Goal: Task Accomplishment & Management: Use online tool/utility

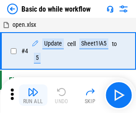
click at [33, 95] on img "button" at bounding box center [33, 92] width 11 height 11
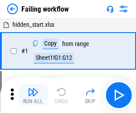
click at [33, 95] on img "button" at bounding box center [33, 92] width 11 height 11
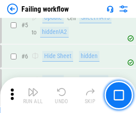
scroll to position [189, 0]
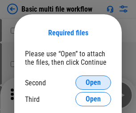
click at [93, 83] on span "Open" at bounding box center [93, 82] width 15 height 7
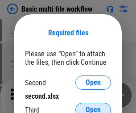
click at [93, 106] on span "Open" at bounding box center [93, 109] width 15 height 7
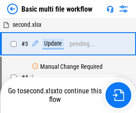
scroll to position [36, 0]
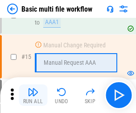
click at [33, 95] on img "button" at bounding box center [33, 92] width 11 height 11
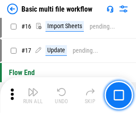
click at [33, 95] on img "button" at bounding box center [33, 92] width 11 height 11
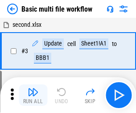
click at [33, 95] on img "button" at bounding box center [33, 92] width 11 height 11
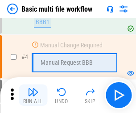
click at [33, 95] on img "button" at bounding box center [33, 92] width 11 height 11
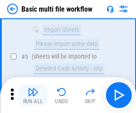
click at [33, 95] on img "button" at bounding box center [33, 92] width 11 height 11
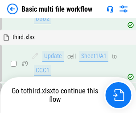
scroll to position [311, 0]
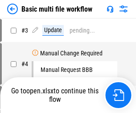
scroll to position [36, 0]
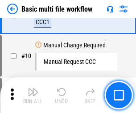
click at [33, 95] on img "button" at bounding box center [33, 92] width 11 height 11
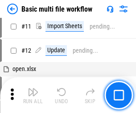
click at [33, 95] on img "button" at bounding box center [33, 92] width 11 height 11
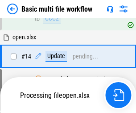
scroll to position [467, 0]
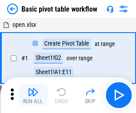
click at [33, 95] on img "button" at bounding box center [33, 92] width 11 height 11
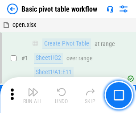
scroll to position [214, 0]
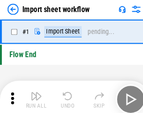
click at [33, 95] on img "button" at bounding box center [34, 92] width 11 height 11
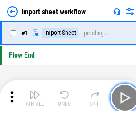
scroll to position [3, 0]
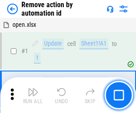
scroll to position [33, 0]
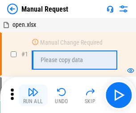
click at [33, 95] on img "button" at bounding box center [33, 92] width 11 height 11
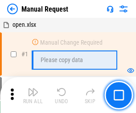
scroll to position [30, 0]
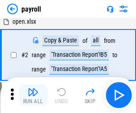
click at [33, 95] on img "button" at bounding box center [33, 92] width 11 height 11
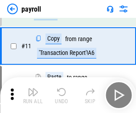
scroll to position [65, 0]
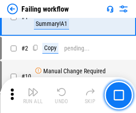
scroll to position [144, 0]
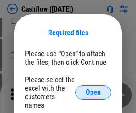
click at [93, 89] on span "Open" at bounding box center [93, 92] width 15 height 7
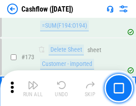
scroll to position [945, 0]
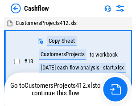
scroll to position [10, 0]
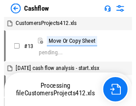
scroll to position [10, 0]
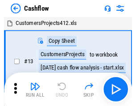
scroll to position [10, 0]
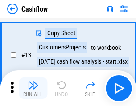
click at [33, 88] on img "button" at bounding box center [33, 85] width 11 height 11
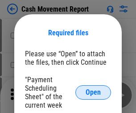
click at [93, 92] on span "Open" at bounding box center [93, 92] width 15 height 7
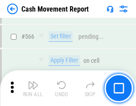
scroll to position [4093, 0]
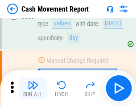
click at [33, 88] on img "button" at bounding box center [33, 85] width 11 height 11
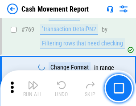
scroll to position [4963, 0]
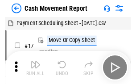
scroll to position [16, 0]
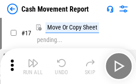
click at [33, 66] on img "button" at bounding box center [33, 63] width 11 height 11
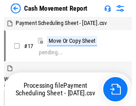
scroll to position [5, 0]
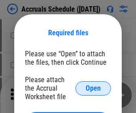
click at [93, 88] on span "Open" at bounding box center [93, 88] width 15 height 7
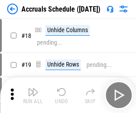
scroll to position [86, 0]
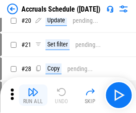
click at [33, 95] on img "button" at bounding box center [33, 92] width 11 height 11
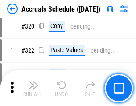
scroll to position [1661, 0]
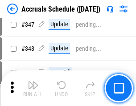
click at [33, 88] on img "button" at bounding box center [33, 85] width 11 height 11
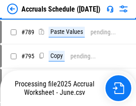
scroll to position [3752, 0]
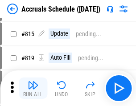
click at [33, 88] on img "button" at bounding box center [33, 85] width 11 height 11
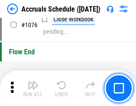
scroll to position [5349, 0]
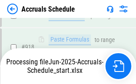
scroll to position [4721, 0]
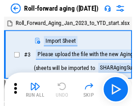
scroll to position [1, 0]
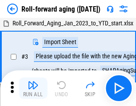
click at [33, 88] on img "button" at bounding box center [33, 85] width 11 height 11
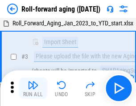
click at [33, 88] on img "button" at bounding box center [33, 85] width 11 height 11
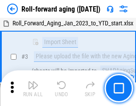
scroll to position [58, 0]
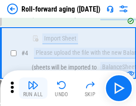
click at [33, 88] on img "button" at bounding box center [33, 85] width 11 height 11
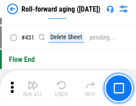
scroll to position [3097, 0]
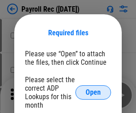
click at [93, 92] on span "Open" at bounding box center [93, 92] width 15 height 7
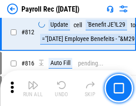
scroll to position [5674, 0]
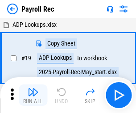
click at [33, 95] on img "button" at bounding box center [33, 92] width 11 height 11
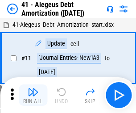
click at [33, 95] on img "button" at bounding box center [33, 92] width 11 height 11
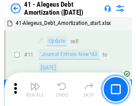
scroll to position [110, 0]
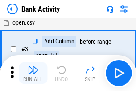
click at [33, 73] on img "button" at bounding box center [33, 69] width 11 height 11
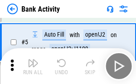
scroll to position [47, 0]
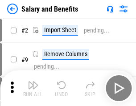
click at [33, 88] on img "button" at bounding box center [33, 85] width 11 height 11
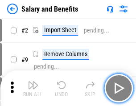
scroll to position [12, 0]
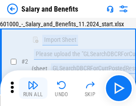
click at [33, 88] on img "button" at bounding box center [33, 85] width 11 height 11
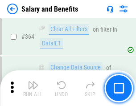
scroll to position [4206, 0]
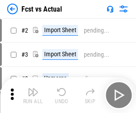
click at [33, 88] on img "button" at bounding box center [33, 92] width 11 height 11
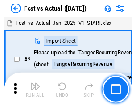
scroll to position [12, 0]
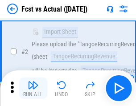
click at [33, 88] on img "button" at bounding box center [33, 85] width 11 height 11
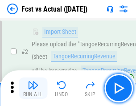
scroll to position [84, 0]
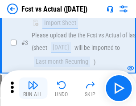
click at [33, 88] on img "button" at bounding box center [33, 85] width 11 height 11
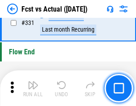
scroll to position [4275, 0]
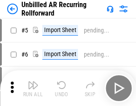
click at [33, 88] on img "button" at bounding box center [33, 85] width 11 height 11
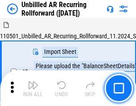
scroll to position [19, 0]
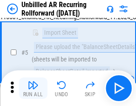
click at [33, 88] on img "button" at bounding box center [33, 85] width 11 height 11
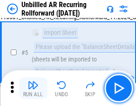
scroll to position [84, 0]
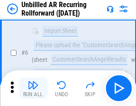
click at [33, 88] on img "button" at bounding box center [33, 85] width 11 height 11
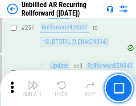
scroll to position [3034, 0]
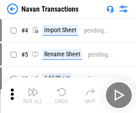
click at [33, 88] on img "button" at bounding box center [33, 92] width 11 height 11
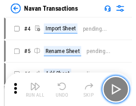
scroll to position [14, 0]
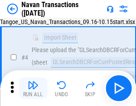
click at [33, 88] on img "button" at bounding box center [33, 85] width 11 height 11
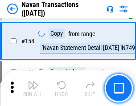
scroll to position [2896, 0]
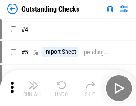
click at [33, 88] on img "button" at bounding box center [33, 85] width 11 height 11
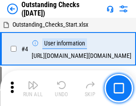
scroll to position [38, 0]
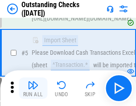
click at [33, 88] on img "button" at bounding box center [33, 85] width 11 height 11
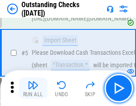
scroll to position [93, 0]
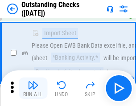
click at [33, 88] on img "button" at bounding box center [33, 85] width 11 height 11
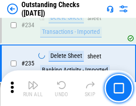
scroll to position [2712, 0]
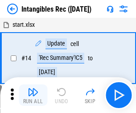
click at [33, 95] on img "button" at bounding box center [33, 92] width 11 height 11
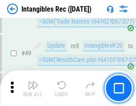
scroll to position [348, 0]
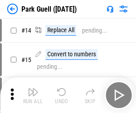
click at [33, 88] on img "button" at bounding box center [33, 92] width 11 height 11
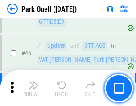
scroll to position [1117, 0]
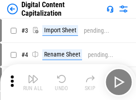
click at [33, 75] on img "button" at bounding box center [33, 78] width 11 height 11
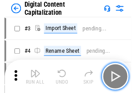
scroll to position [26, 0]
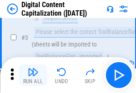
click at [33, 75] on img "button" at bounding box center [33, 72] width 11 height 11
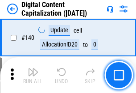
scroll to position [947, 0]
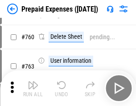
click at [33, 88] on img "button" at bounding box center [33, 85] width 11 height 11
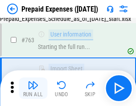
click at [33, 88] on img "button" at bounding box center [33, 85] width 11 height 11
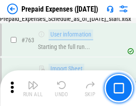
scroll to position [2528, 0]
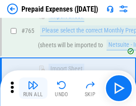
click at [33, 88] on img "button" at bounding box center [33, 85] width 11 height 11
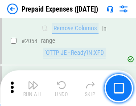
scroll to position [9336, 0]
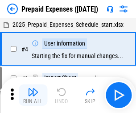
click at [33, 95] on img "button" at bounding box center [33, 92] width 11 height 11
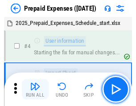
scroll to position [39, 0]
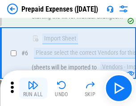
click at [33, 88] on img "button" at bounding box center [33, 85] width 11 height 11
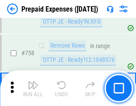
scroll to position [3182, 0]
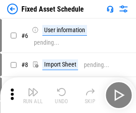
click at [33, 95] on img "button" at bounding box center [33, 92] width 11 height 11
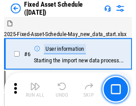
scroll to position [48, 0]
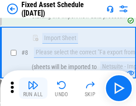
click at [33, 88] on img "button" at bounding box center [33, 85] width 11 height 11
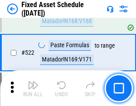
scroll to position [3104, 0]
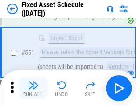
click at [33, 88] on img "button" at bounding box center [33, 85] width 11 height 11
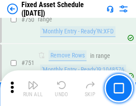
scroll to position [4354, 0]
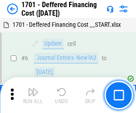
scroll to position [107, 0]
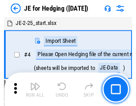
scroll to position [1, 0]
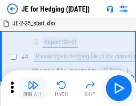
click at [33, 88] on img "button" at bounding box center [33, 85] width 11 height 11
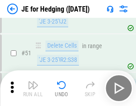
scroll to position [578, 0]
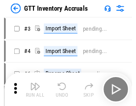
scroll to position [1, 0]
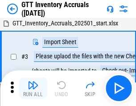
click at [33, 88] on img "button" at bounding box center [33, 85] width 11 height 11
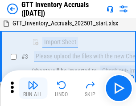
click at [33, 88] on img "button" at bounding box center [33, 85] width 11 height 11
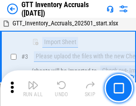
scroll to position [58, 0]
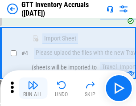
click at [33, 88] on img "button" at bounding box center [33, 85] width 11 height 11
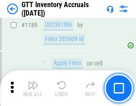
scroll to position [7293, 0]
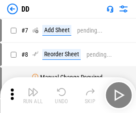
click at [33, 95] on img "button" at bounding box center [33, 92] width 11 height 11
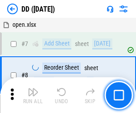
scroll to position [86, 0]
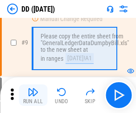
click at [33, 95] on img "button" at bounding box center [33, 92] width 11 height 11
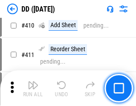
scroll to position [3996, 0]
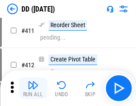
click at [33, 88] on img "button" at bounding box center [33, 85] width 11 height 11
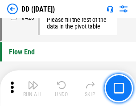
scroll to position [4275, 0]
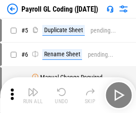
click at [33, 95] on img "button" at bounding box center [33, 92] width 11 height 11
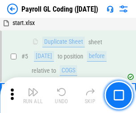
scroll to position [107, 0]
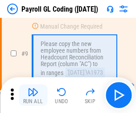
click at [33, 95] on img "button" at bounding box center [33, 92] width 11 height 11
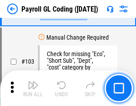
scroll to position [2095, 0]
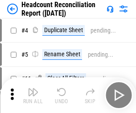
click at [33, 95] on img "button" at bounding box center [33, 92] width 11 height 11
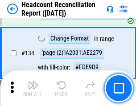
scroll to position [1074, 0]
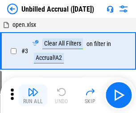
click at [33, 95] on img "button" at bounding box center [33, 92] width 11 height 11
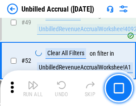
scroll to position [810, 0]
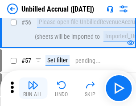
click at [33, 88] on img "button" at bounding box center [33, 85] width 11 height 11
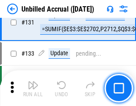
scroll to position [2660, 0]
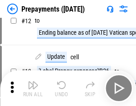
scroll to position [56, 0]
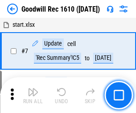
scroll to position [153, 0]
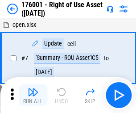
click at [33, 95] on img "button" at bounding box center [33, 92] width 11 height 11
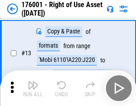
scroll to position [58, 0]
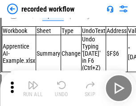
click at [33, 88] on img "button" at bounding box center [33, 85] width 11 height 11
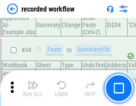
scroll to position [2792, 0]
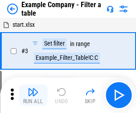
click at [33, 95] on img "button" at bounding box center [33, 92] width 11 height 11
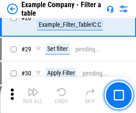
scroll to position [817, 0]
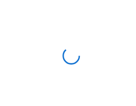
scroll to position [14, 0]
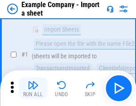
click at [33, 88] on img "button" at bounding box center [33, 85] width 11 height 11
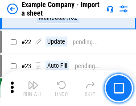
scroll to position [197, 0]
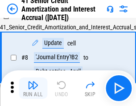
click at [33, 88] on img "button" at bounding box center [33, 85] width 11 height 11
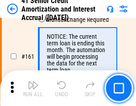
click at [33, 88] on img "button" at bounding box center [33, 85] width 11 height 11
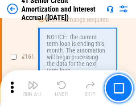
scroll to position [955, 0]
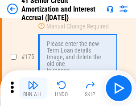
click at [33, 88] on img "button" at bounding box center [33, 85] width 11 height 11
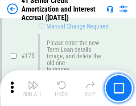
scroll to position [1046, 0]
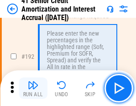
click at [33, 88] on img "button" at bounding box center [33, 85] width 11 height 11
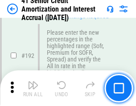
scroll to position [1140, 0]
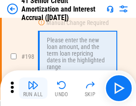
click at [33, 88] on img "button" at bounding box center [33, 85] width 11 height 11
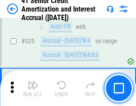
scroll to position [2282, 0]
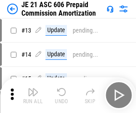
click at [33, 88] on img "button" at bounding box center [33, 92] width 11 height 11
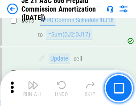
scroll to position [1668, 0]
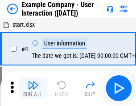
click at [33, 88] on img "button" at bounding box center [33, 85] width 11 height 11
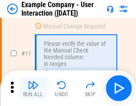
click at [33, 88] on img "button" at bounding box center [33, 85] width 11 height 11
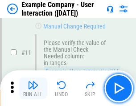
scroll to position [193, 0]
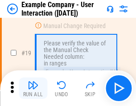
click at [33, 88] on img "button" at bounding box center [33, 85] width 11 height 11
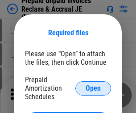
click at [93, 88] on span "Open" at bounding box center [93, 88] width 15 height 7
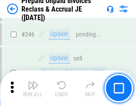
scroll to position [1206, 0]
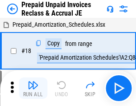
click at [33, 88] on img "button" at bounding box center [33, 85] width 11 height 11
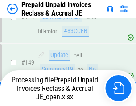
scroll to position [686, 0]
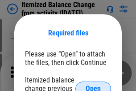
click at [93, 85] on span "Open" at bounding box center [93, 88] width 15 height 7
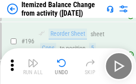
scroll to position [1719, 0]
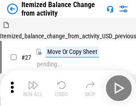
scroll to position [14, 0]
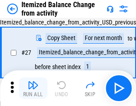
click at [33, 88] on img "button" at bounding box center [33, 85] width 11 height 11
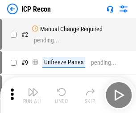
scroll to position [4, 0]
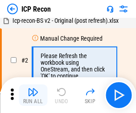
click at [33, 95] on img "button" at bounding box center [33, 92] width 11 height 11
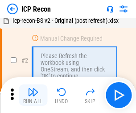
click at [33, 95] on img "button" at bounding box center [33, 92] width 11 height 11
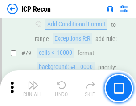
scroll to position [875, 0]
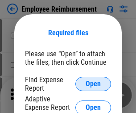
click at [93, 84] on span "Open" at bounding box center [93, 83] width 15 height 7
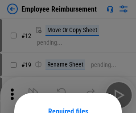
scroll to position [79, 0]
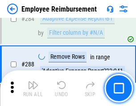
scroll to position [2428, 0]
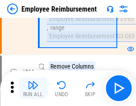
click at [33, 88] on img "button" at bounding box center [33, 85] width 11 height 11
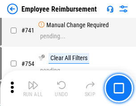
scroll to position [6266, 0]
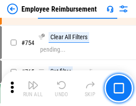
click at [33, 88] on img "button" at bounding box center [33, 85] width 11 height 11
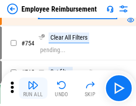
click at [33, 88] on img "button" at bounding box center [33, 85] width 11 height 11
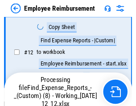
scroll to position [182, 0]
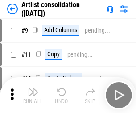
click at [33, 95] on img "button" at bounding box center [33, 92] width 11 height 11
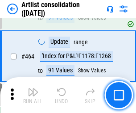
scroll to position [3911, 0]
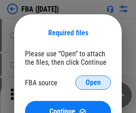
click at [93, 83] on span "Open" at bounding box center [93, 82] width 15 height 7
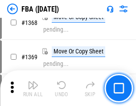
scroll to position [9592, 0]
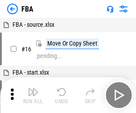
scroll to position [9, 0]
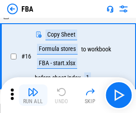
click at [33, 95] on img "button" at bounding box center [33, 92] width 11 height 11
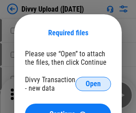
click at [93, 84] on span "Open" at bounding box center [93, 83] width 15 height 7
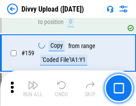
scroll to position [925, 0]
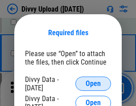
click at [93, 84] on span "Open" at bounding box center [93, 83] width 15 height 7
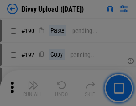
scroll to position [1127, 0]
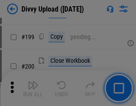
scroll to position [1299, 0]
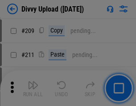
scroll to position [1517, 0]
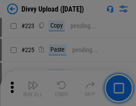
scroll to position [1782, 0]
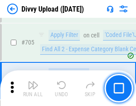
scroll to position [6110, 0]
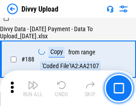
scroll to position [1051, 0]
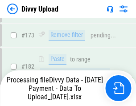
scroll to position [999, 0]
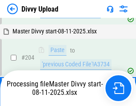
scroll to position [1491, 0]
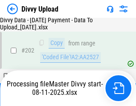
scroll to position [1452, 0]
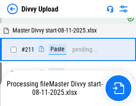
scroll to position [1726, 0]
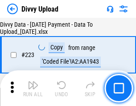
scroll to position [2036, 0]
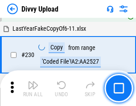
scroll to position [2216, 0]
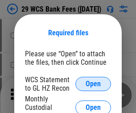
click at [93, 84] on span "Open" at bounding box center [93, 83] width 15 height 7
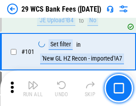
scroll to position [870, 0]
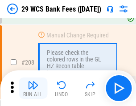
click at [33, 88] on img "button" at bounding box center [33, 85] width 11 height 11
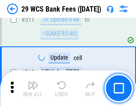
scroll to position [4494, 0]
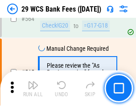
click at [33, 88] on img "button" at bounding box center [33, 85] width 11 height 11
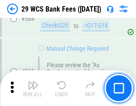
scroll to position [4830, 0]
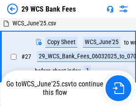
scroll to position [178, 0]
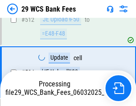
scroll to position [4768, 0]
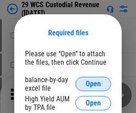
click at [93, 84] on span "Open" at bounding box center [93, 83] width 15 height 7
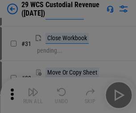
scroll to position [192, 0]
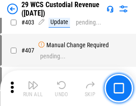
scroll to position [4137, 0]
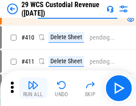
click at [33, 88] on img "button" at bounding box center [33, 85] width 11 height 11
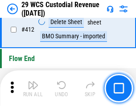
scroll to position [4265, 0]
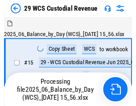
scroll to position [21, 0]
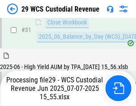
scroll to position [459, 0]
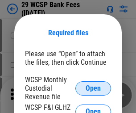
click at [93, 88] on span "Open" at bounding box center [93, 88] width 15 height 7
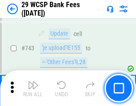
scroll to position [4501, 0]
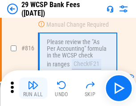
click at [33, 88] on img "button" at bounding box center [33, 85] width 11 height 11
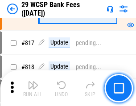
scroll to position [5380, 0]
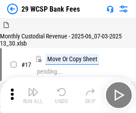
click at [33, 88] on img "button" at bounding box center [33, 92] width 11 height 11
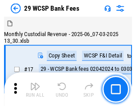
scroll to position [21, 0]
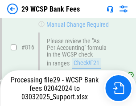
scroll to position [5446, 0]
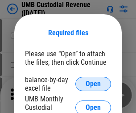
click at [93, 84] on span "Open" at bounding box center [93, 83] width 15 height 7
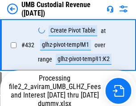
scroll to position [3395, 0]
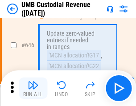
click at [33, 88] on img "button" at bounding box center [33, 85] width 11 height 11
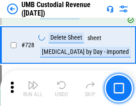
scroll to position [5510, 0]
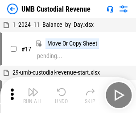
scroll to position [7, 0]
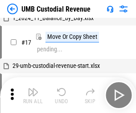
click at [33, 95] on img "button" at bounding box center [33, 92] width 11 height 11
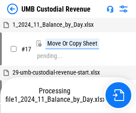
scroll to position [7, 0]
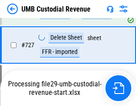
scroll to position [5489, 0]
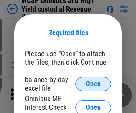
click at [93, 84] on span "Open" at bounding box center [93, 83] width 15 height 7
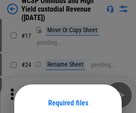
scroll to position [70, 0]
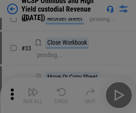
scroll to position [204, 0]
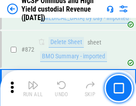
scroll to position [7559, 0]
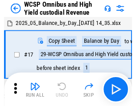
scroll to position [5, 0]
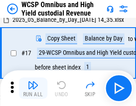
click at [33, 88] on img "button" at bounding box center [33, 85] width 11 height 11
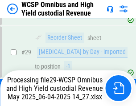
scroll to position [186, 0]
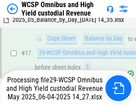
scroll to position [186, 0]
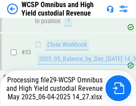
scroll to position [442, 0]
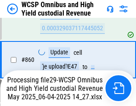
scroll to position [7500, 0]
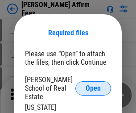
click at [93, 85] on span "Open" at bounding box center [93, 88] width 15 height 7
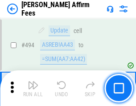
scroll to position [2429, 0]
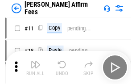
scroll to position [9, 0]
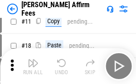
click at [33, 66] on img "button" at bounding box center [33, 63] width 11 height 11
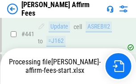
scroll to position [2342, 0]
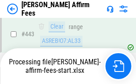
scroll to position [2356, 0]
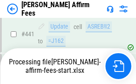
scroll to position [2342, 0]
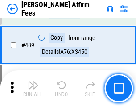
scroll to position [2331, 0]
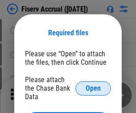
click at [93, 85] on span "Open" at bounding box center [93, 88] width 15 height 7
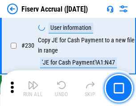
scroll to position [2830, 0]
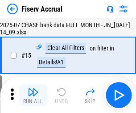
click at [33, 95] on img "button" at bounding box center [33, 92] width 11 height 11
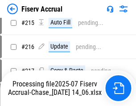
scroll to position [2820, 0]
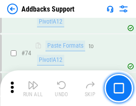
scroll to position [650, 0]
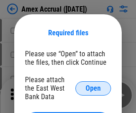
click at [93, 88] on span "Open" at bounding box center [93, 88] width 15 height 7
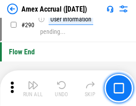
scroll to position [2781, 0]
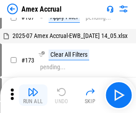
click at [33, 95] on img "button" at bounding box center [33, 92] width 11 height 11
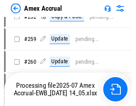
scroll to position [2315, 0]
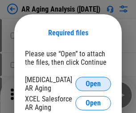
click at [93, 83] on span "Open" at bounding box center [93, 83] width 15 height 7
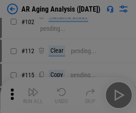
scroll to position [123, 0]
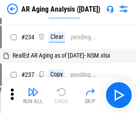
scroll to position [9, 0]
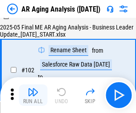
click at [33, 95] on img "button" at bounding box center [33, 92] width 11 height 11
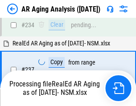
scroll to position [1384, 0]
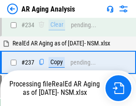
scroll to position [1374, 0]
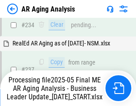
scroll to position [1374, 0]
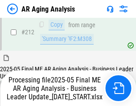
scroll to position [1374, 0]
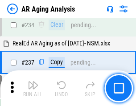
scroll to position [1374, 0]
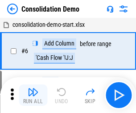
click at [33, 95] on img "button" at bounding box center [33, 92] width 11 height 11
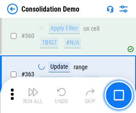
scroll to position [2993, 0]
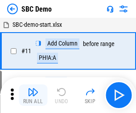
click at [33, 95] on img "button" at bounding box center [33, 92] width 11 height 11
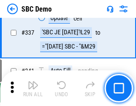
scroll to position [2350, 0]
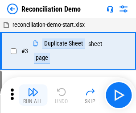
click at [33, 95] on img "button" at bounding box center [33, 92] width 11 height 11
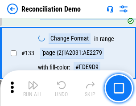
scroll to position [1061, 0]
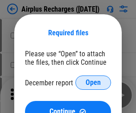
click at [93, 83] on span "Open" at bounding box center [93, 82] width 15 height 7
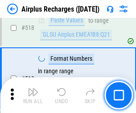
scroll to position [3843, 0]
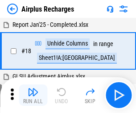
click at [33, 95] on img "button" at bounding box center [33, 92] width 11 height 11
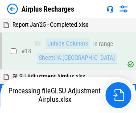
scroll to position [39, 0]
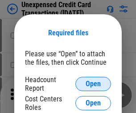
click at [93, 84] on span "Open" at bounding box center [93, 83] width 15 height 7
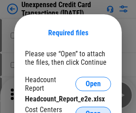
click at [93, 110] on span "Open" at bounding box center [93, 113] width 15 height 7
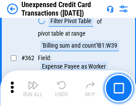
scroll to position [2297, 0]
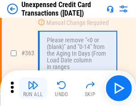
click at [33, 88] on img "button" at bounding box center [33, 85] width 11 height 11
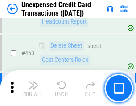
scroll to position [3046, 0]
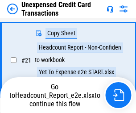
scroll to position [145, 0]
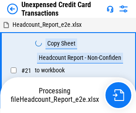
scroll to position [10, 0]
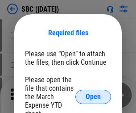
click at [93, 96] on span "Open" at bounding box center [93, 96] width 15 height 7
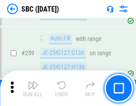
scroll to position [1745, 0]
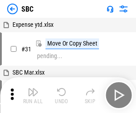
scroll to position [9, 0]
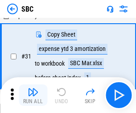
click at [33, 95] on img "button" at bounding box center [33, 92] width 11 height 11
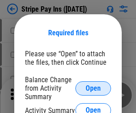
click at [93, 88] on span "Open" at bounding box center [93, 88] width 15 height 7
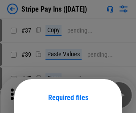
scroll to position [65, 0]
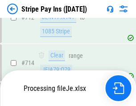
scroll to position [4630, 0]
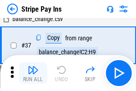
click at [33, 73] on img "button" at bounding box center [33, 69] width 11 height 11
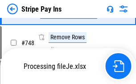
scroll to position [4611, 0]
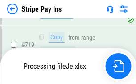
scroll to position [4611, 0]
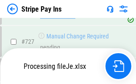
scroll to position [4611, 0]
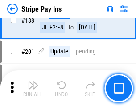
scroll to position [1272, 0]
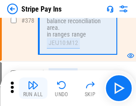
click at [33, 88] on img "button" at bounding box center [33, 85] width 11 height 11
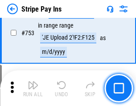
scroll to position [4599, 0]
